Goal: Transaction & Acquisition: Download file/media

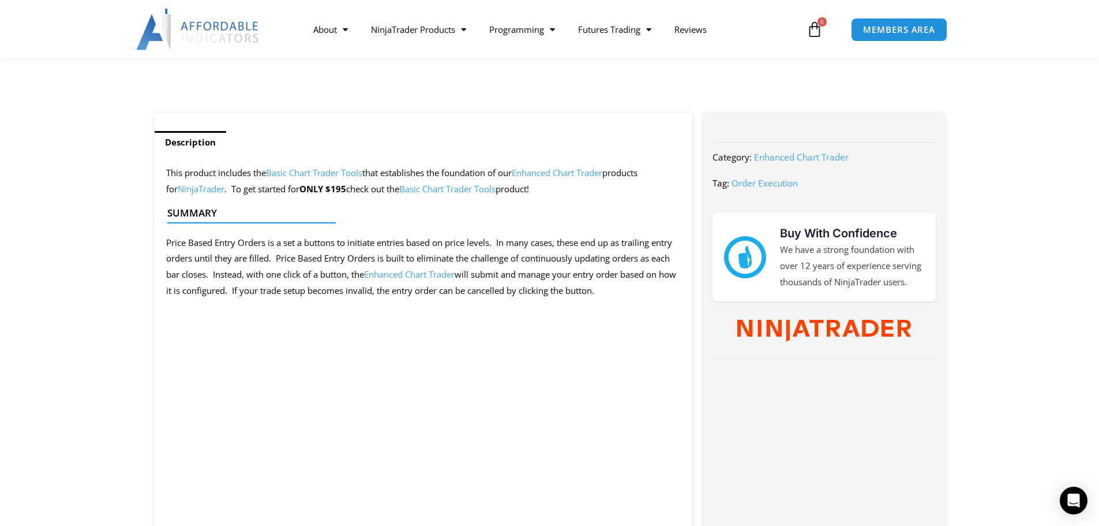
scroll to position [577, 0]
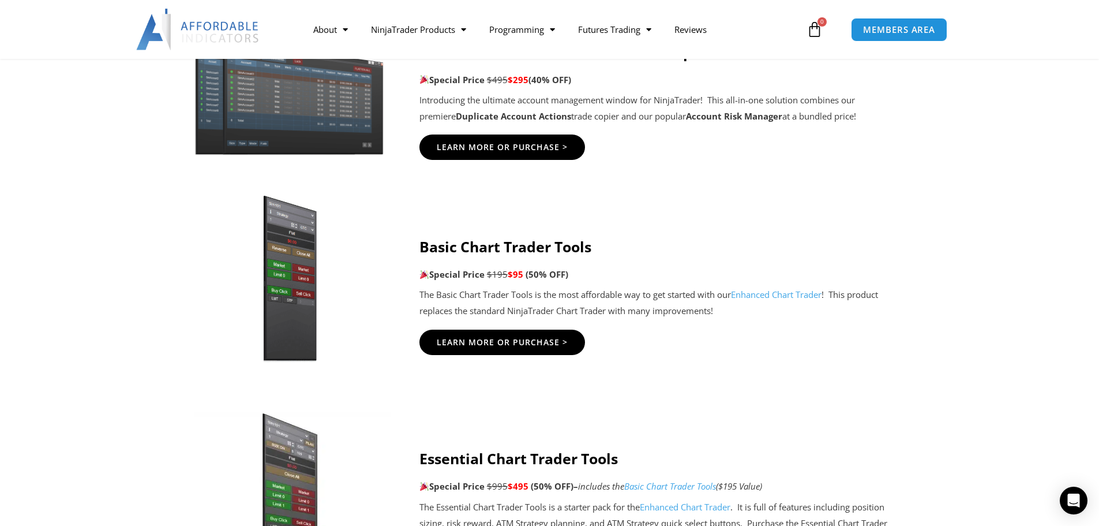
scroll to position [635, 0]
click at [913, 30] on span "MEMBERS AREA" at bounding box center [899, 30] width 79 height 10
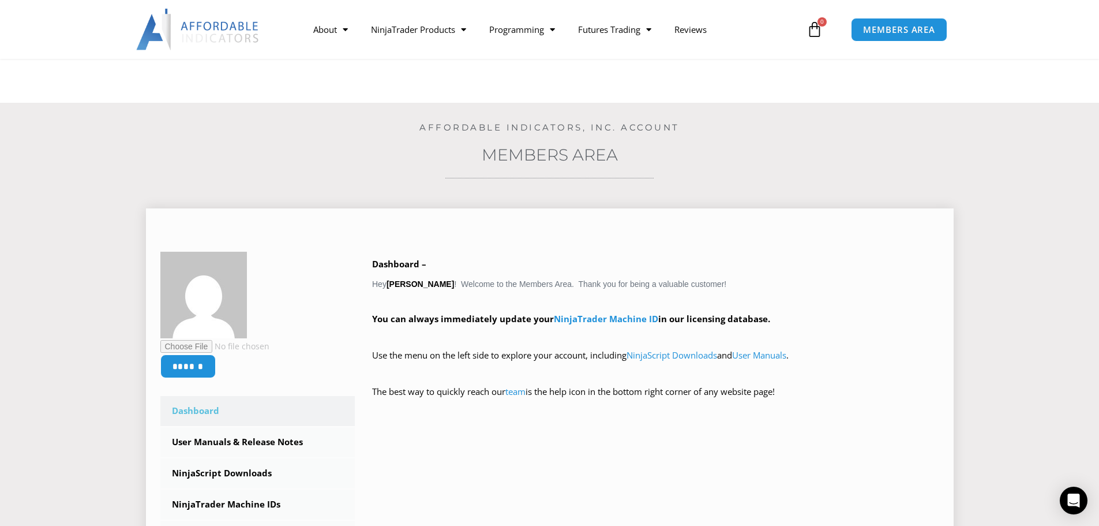
scroll to position [173, 0]
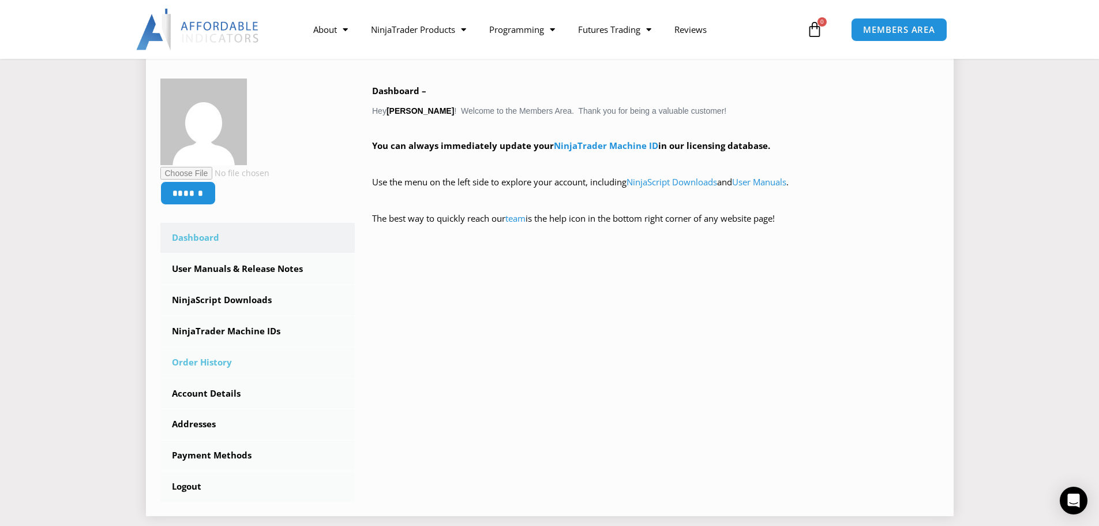
click at [204, 362] on link "Order History" at bounding box center [257, 362] width 195 height 30
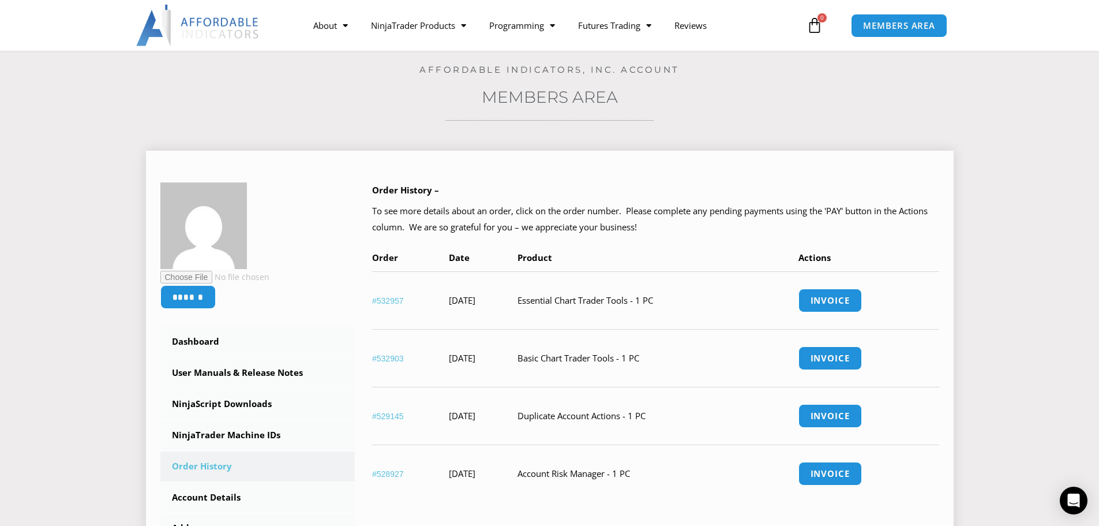
scroll to position [115, 0]
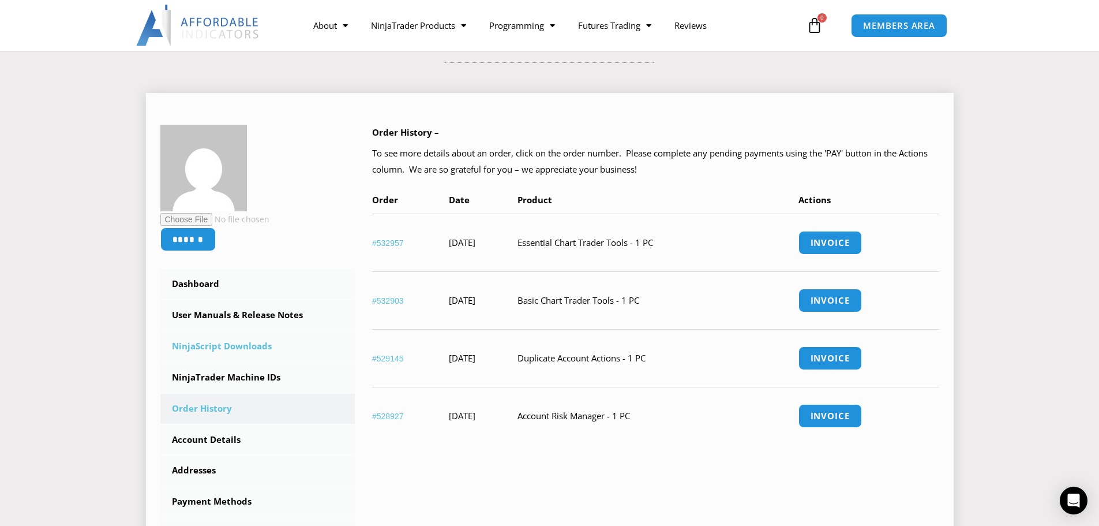
click at [220, 344] on link "NinjaScript Downloads" at bounding box center [257, 346] width 195 height 30
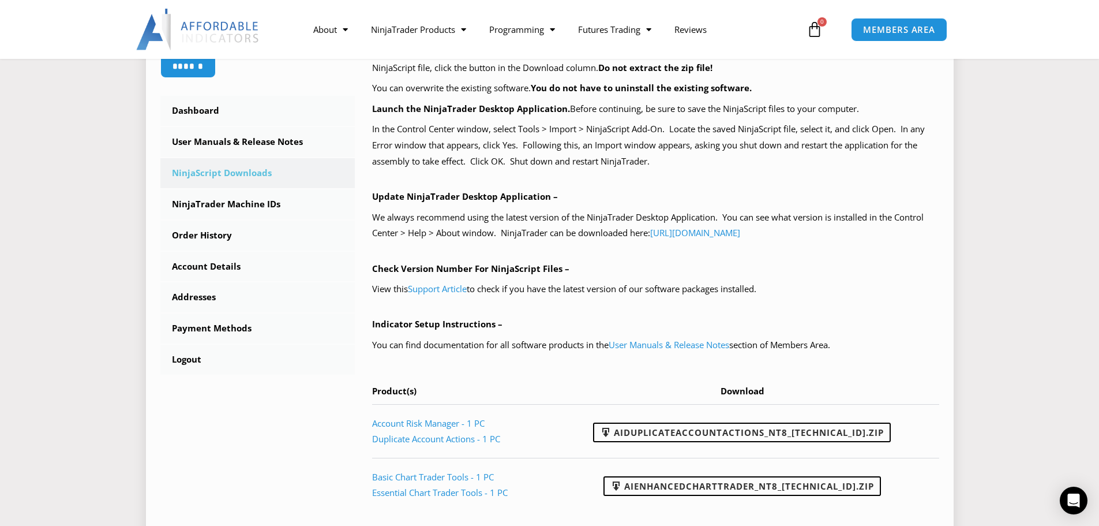
scroll to position [462, 0]
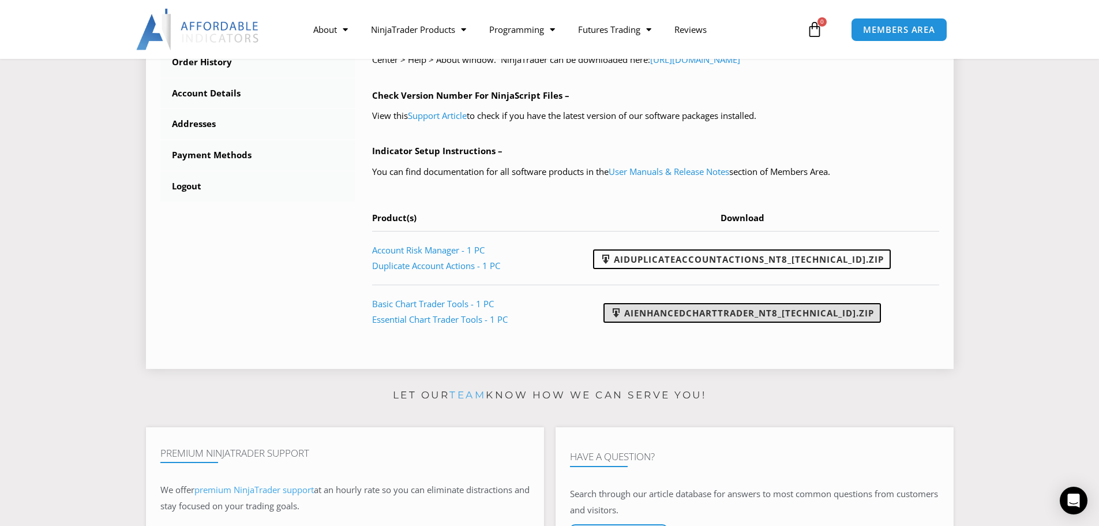
click at [717, 311] on link "AIEnhancedChartTrader_NT8_25.1.31.1.zip" at bounding box center [743, 313] width 278 height 20
click at [388, 319] on link "Essential Chart Trader Tools - 1 PC" at bounding box center [440, 319] width 136 height 12
